Goal: Find specific page/section: Find specific page/section

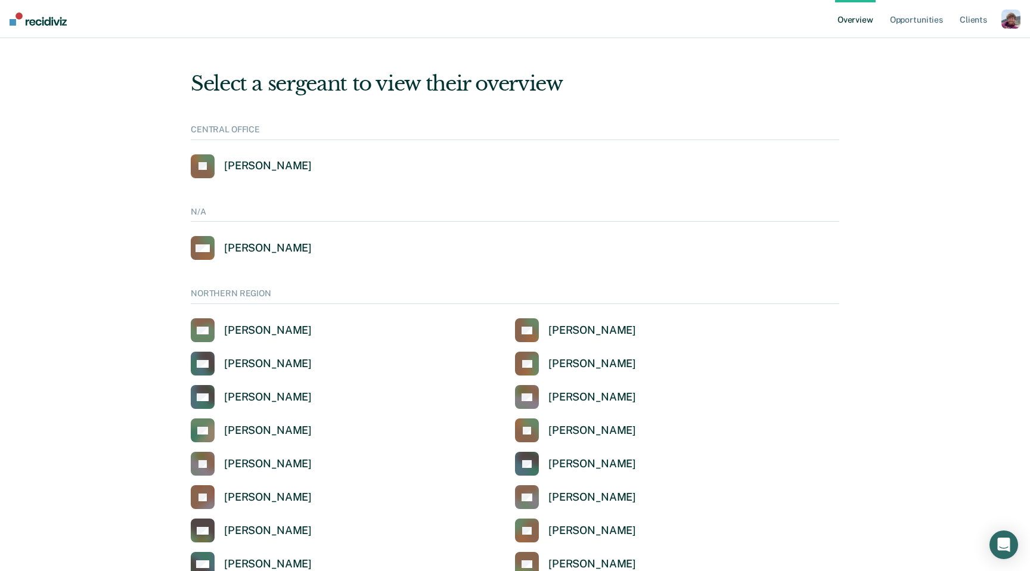
scroll to position [754, 0]
